Goal: Task Accomplishment & Management: Complete application form

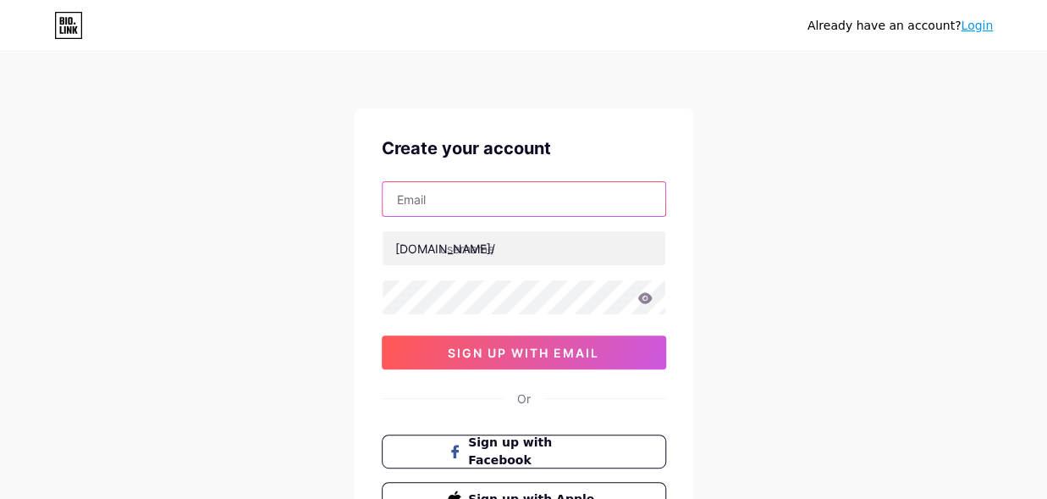
click at [455, 194] on input "text" at bounding box center [524, 199] width 283 height 34
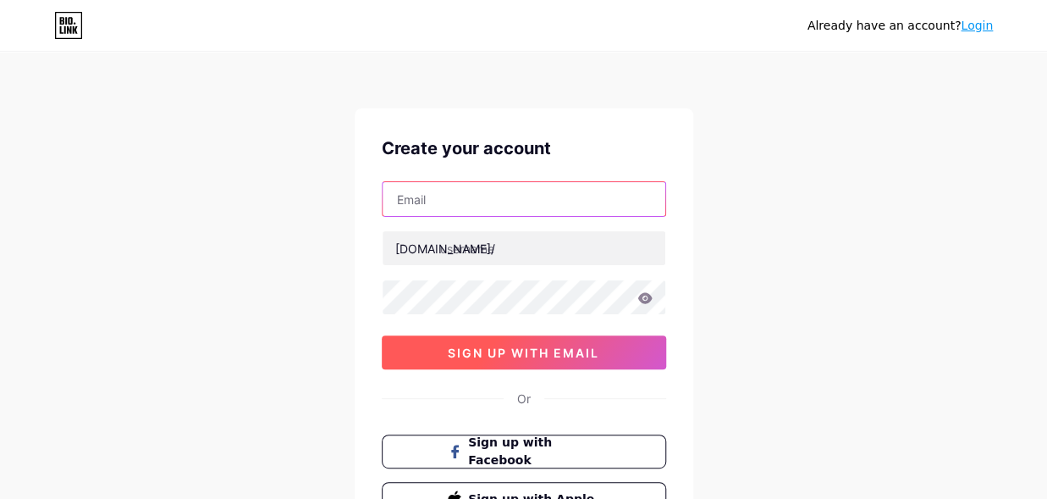
paste input "[EMAIL_ADDRESS][DOMAIN_NAME]"
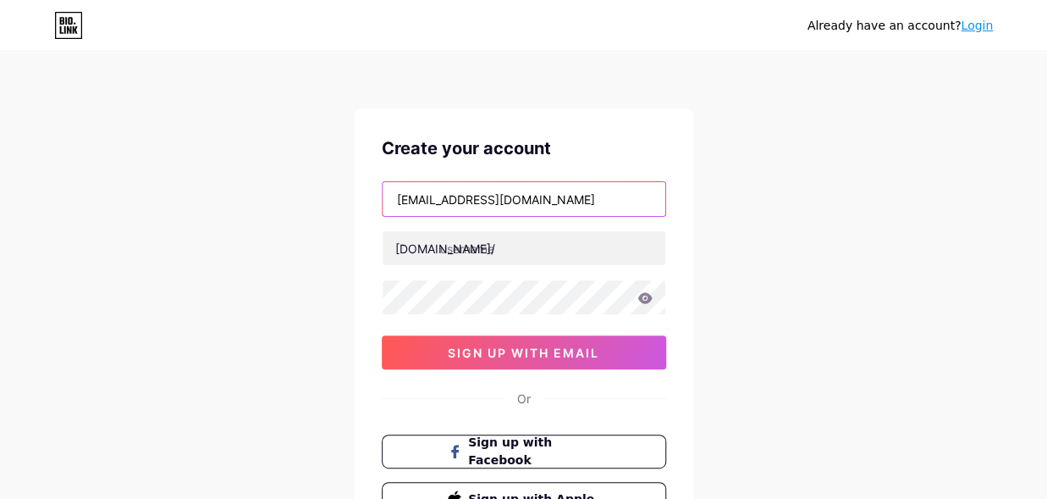
drag, startPoint x: 466, startPoint y: 197, endPoint x: 322, endPoint y: 196, distance: 143.9
click at [383, 196] on input "[EMAIL_ADDRESS][DOMAIN_NAME]" at bounding box center [524, 199] width 283 height 34
type input "[EMAIL_ADDRESS][DOMAIN_NAME]"
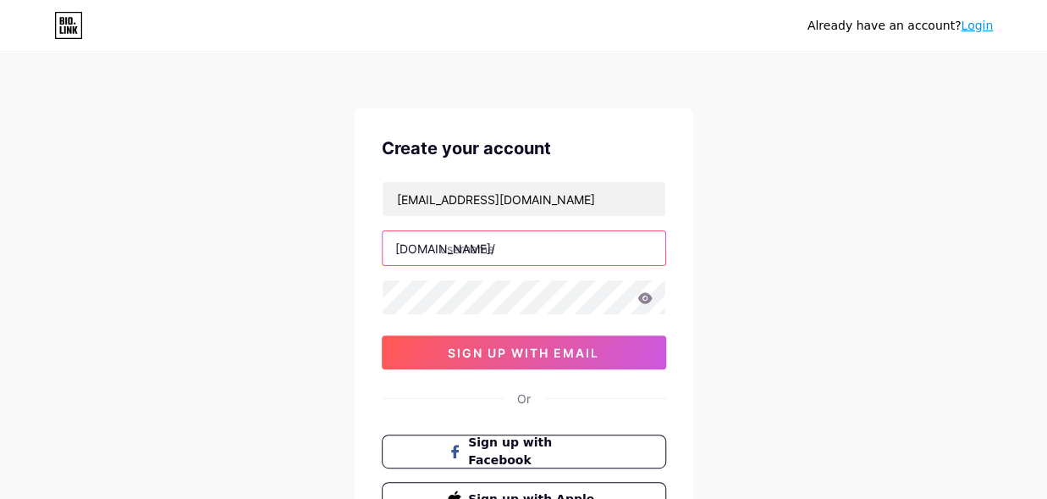
click at [489, 249] on input "text" at bounding box center [524, 248] width 283 height 34
paste input "quantrixcoin"
type input "quantrixcoin"
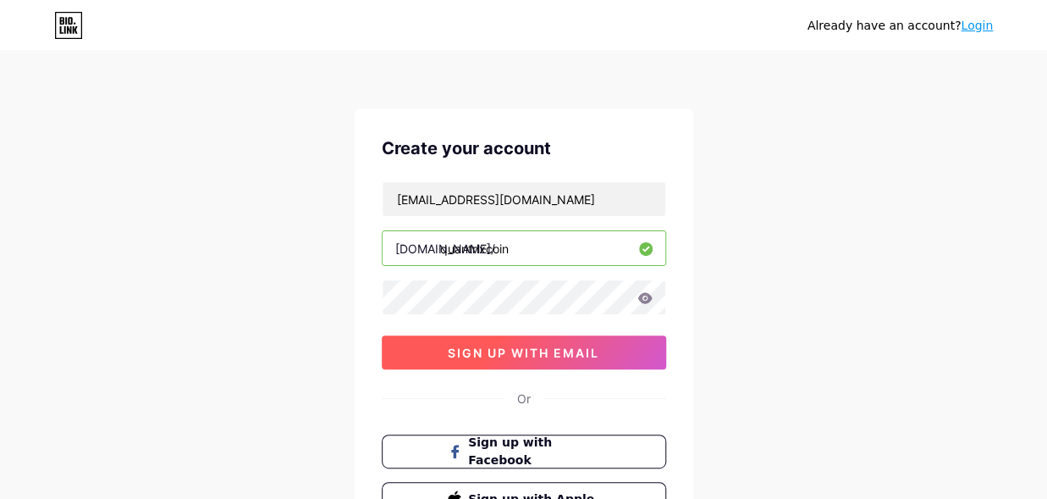
click at [538, 359] on button "sign up with email" at bounding box center [524, 352] width 285 height 34
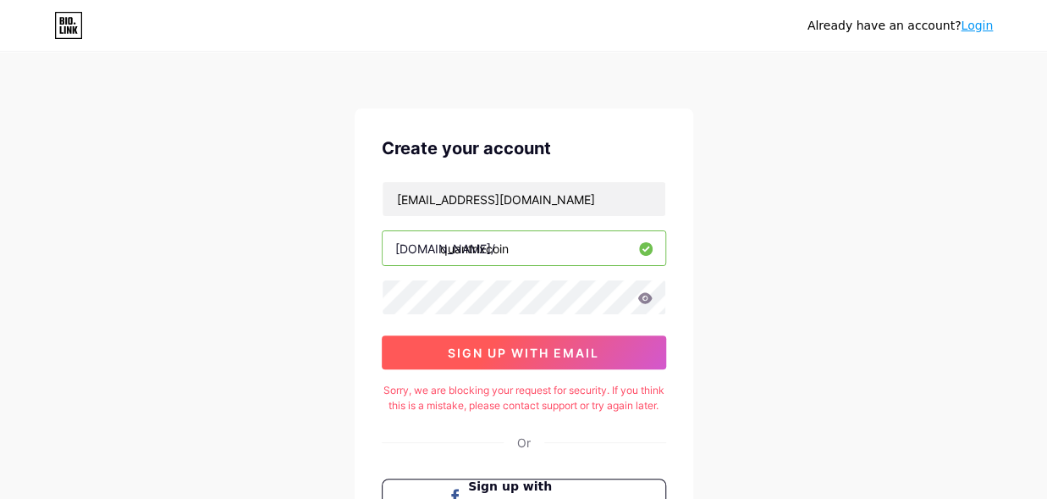
click at [569, 345] on span "sign up with email" at bounding box center [524, 352] width 152 height 14
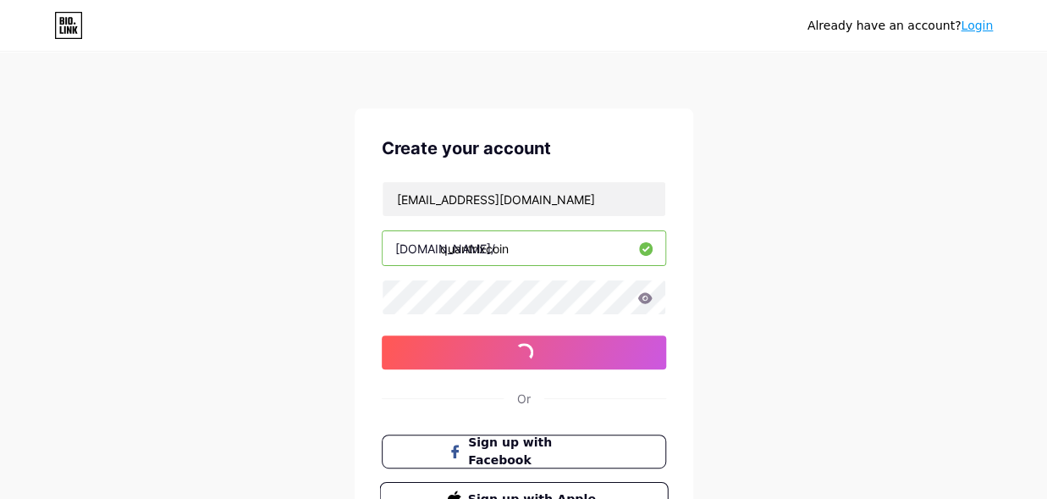
scroll to position [148, 0]
